Goal: Task Accomplishment & Management: Manage account settings

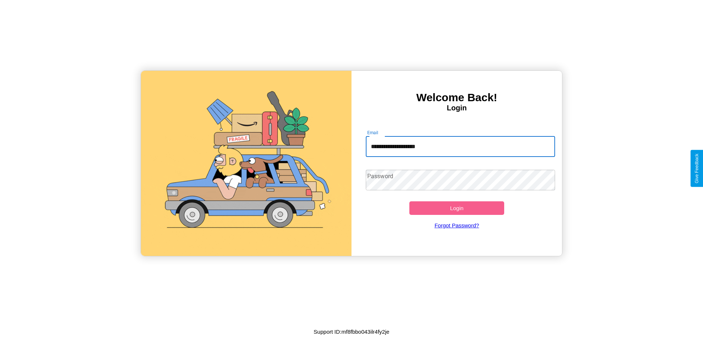
type input "**********"
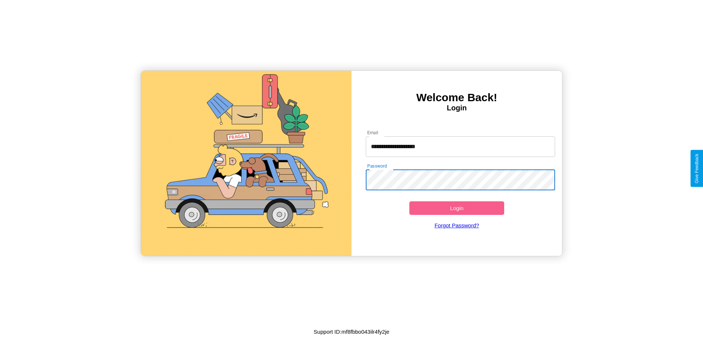
click at [457, 208] on button "Login" at bounding box center [457, 208] width 95 height 14
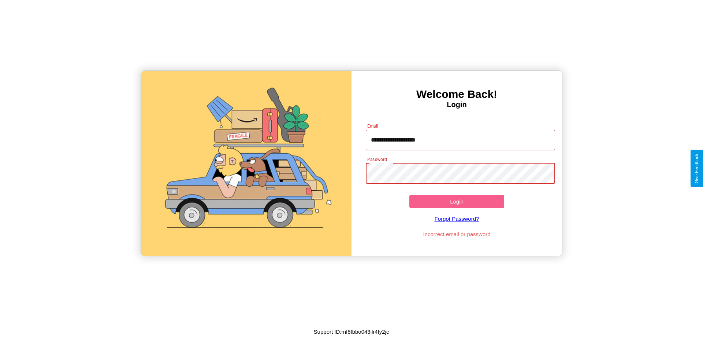
click at [457, 201] on button "Login" at bounding box center [457, 202] width 95 height 14
